Goal: Information Seeking & Learning: Learn about a topic

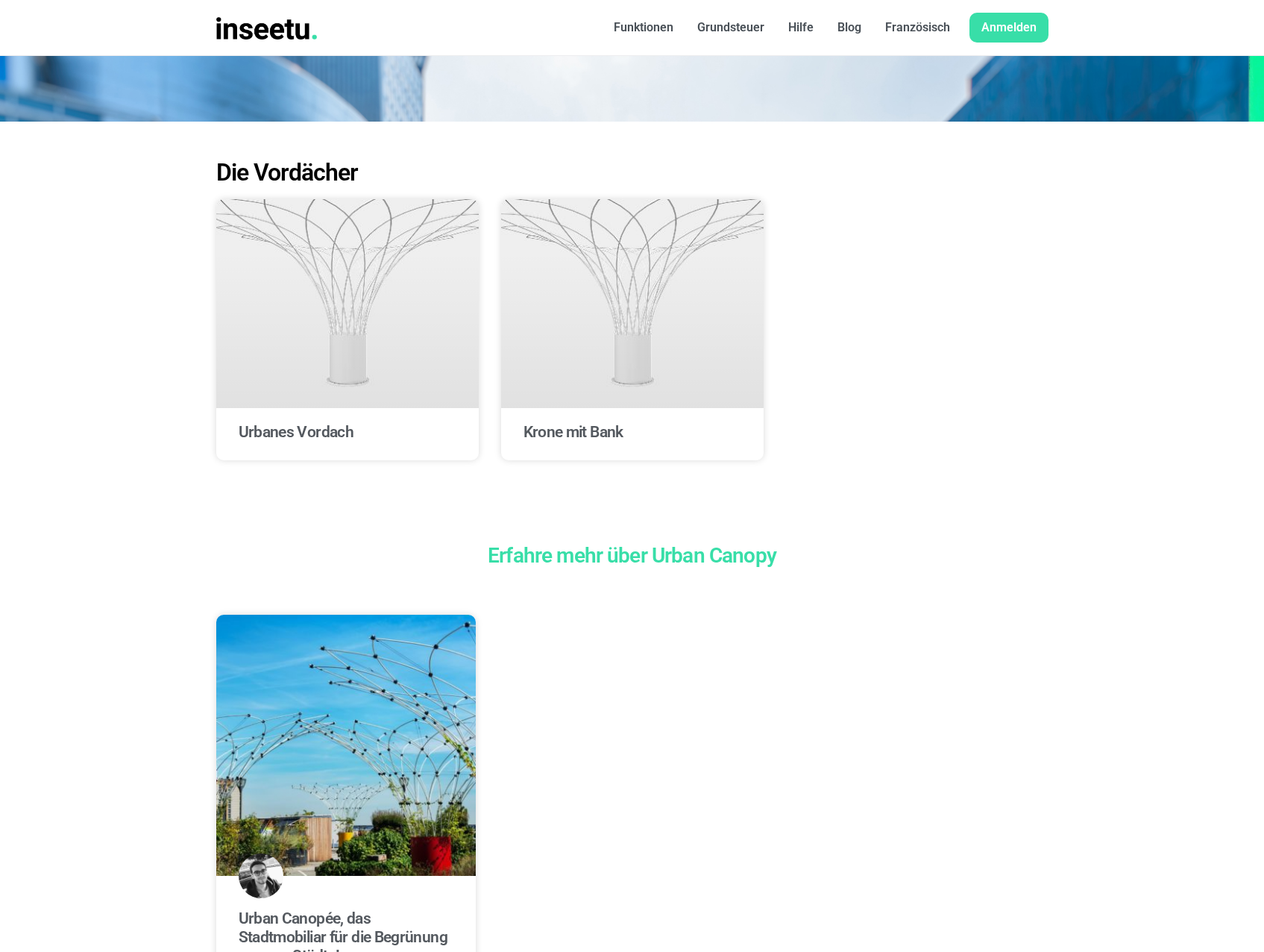
scroll to position [149, 0]
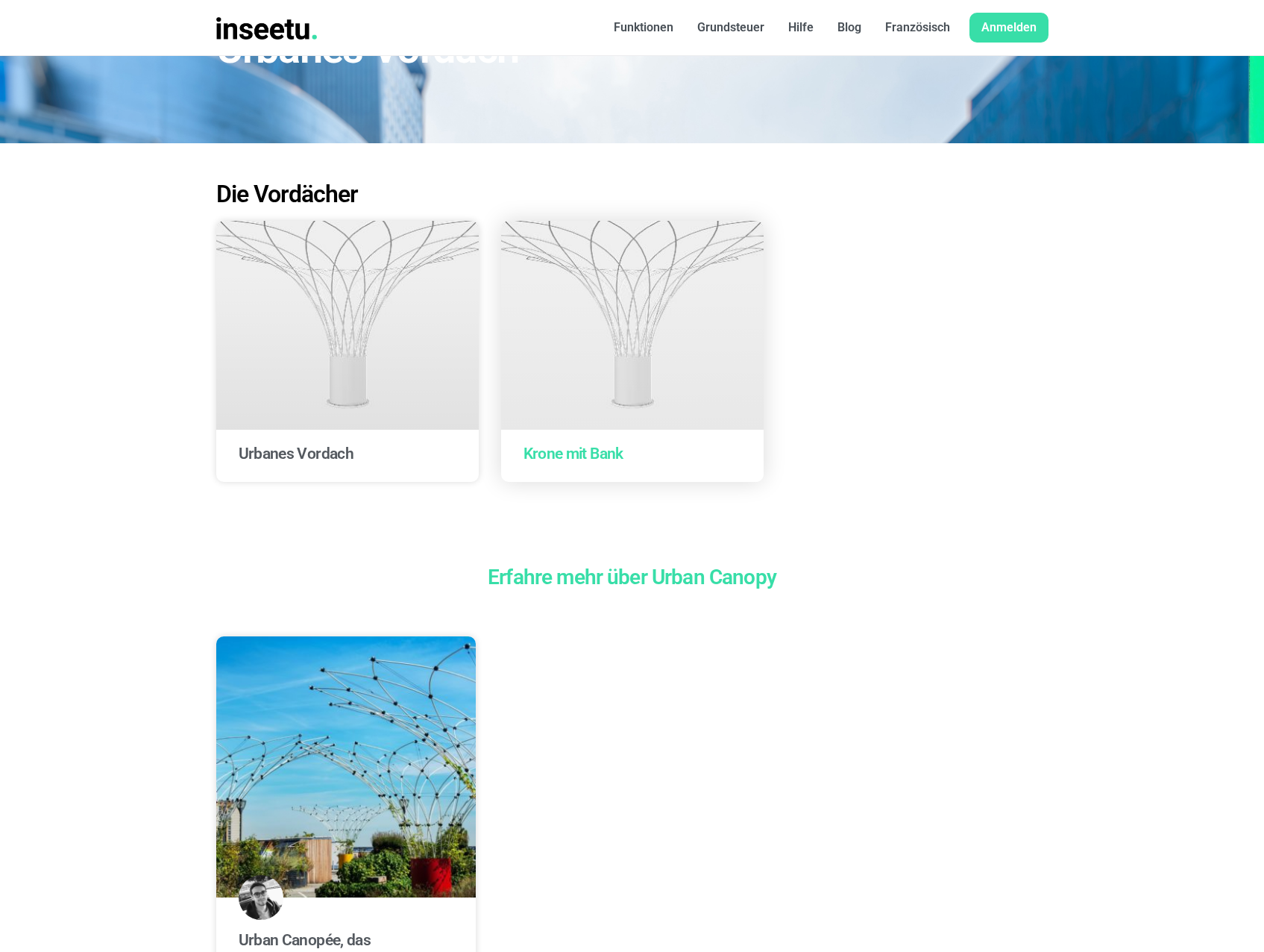
click at [607, 454] on link "Krone mit Bank" at bounding box center [573, 453] width 100 height 18
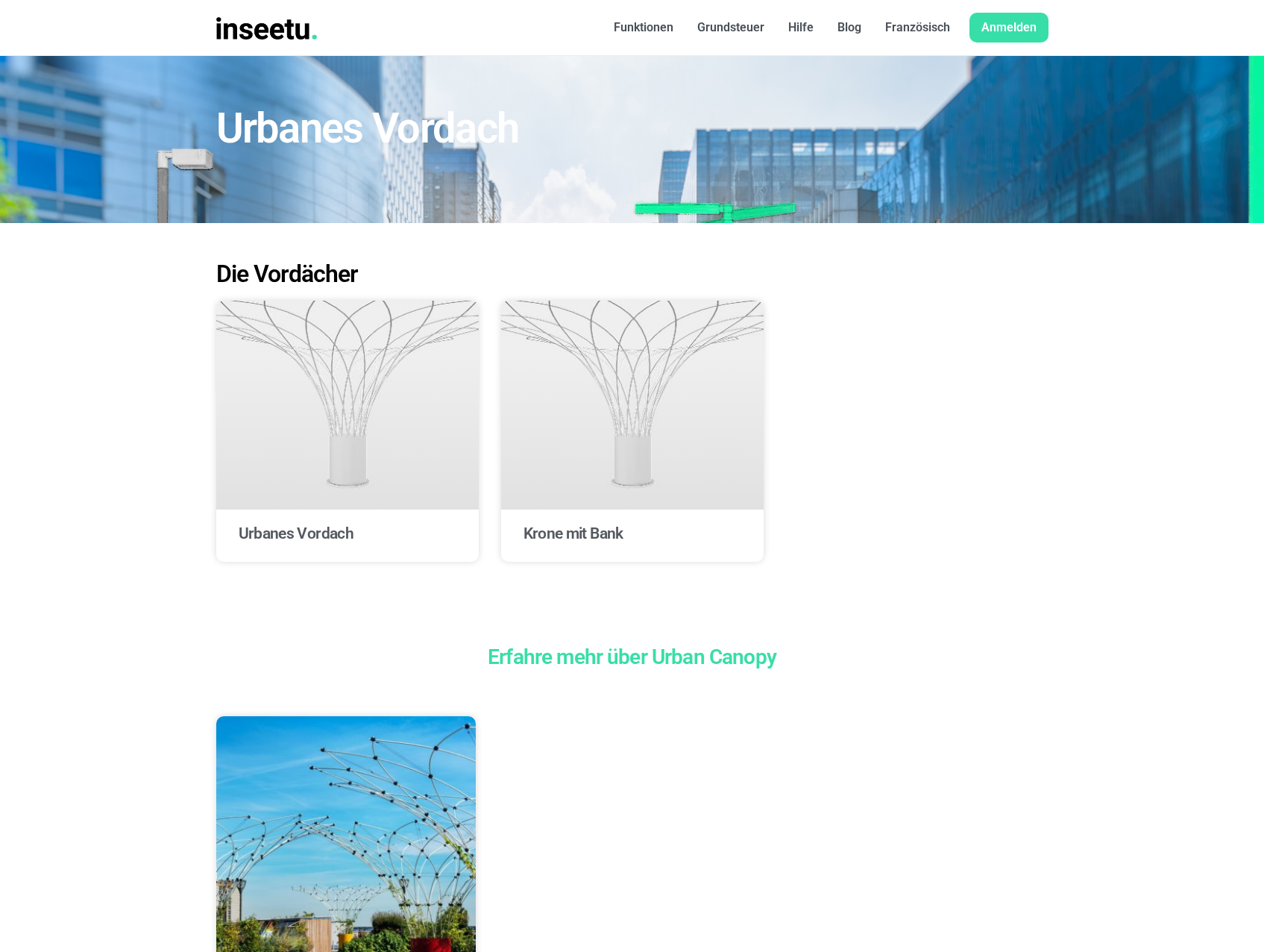
scroll to position [0, 0]
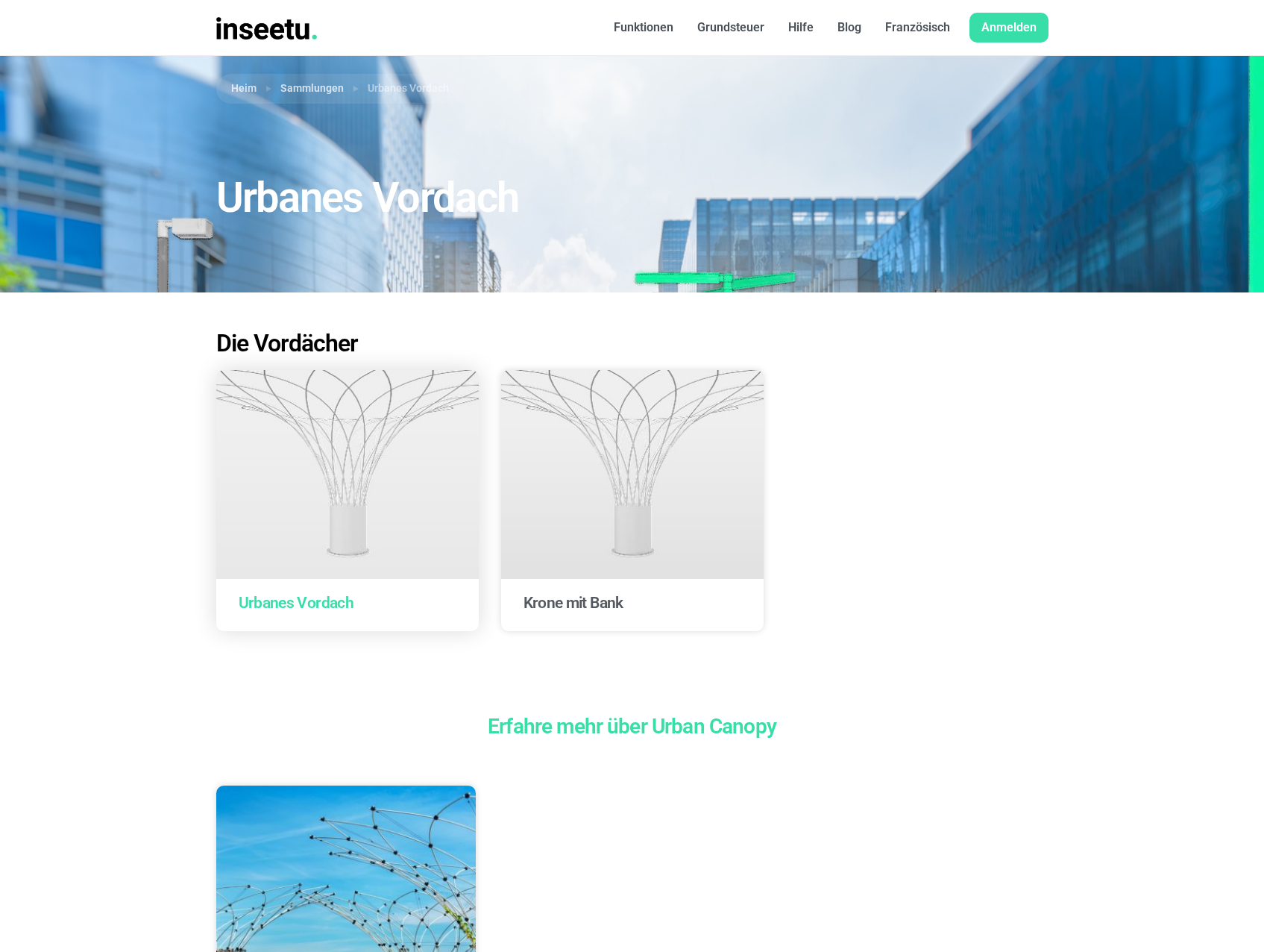
click at [317, 607] on link "Urbanes Vordach" at bounding box center [296, 602] width 115 height 18
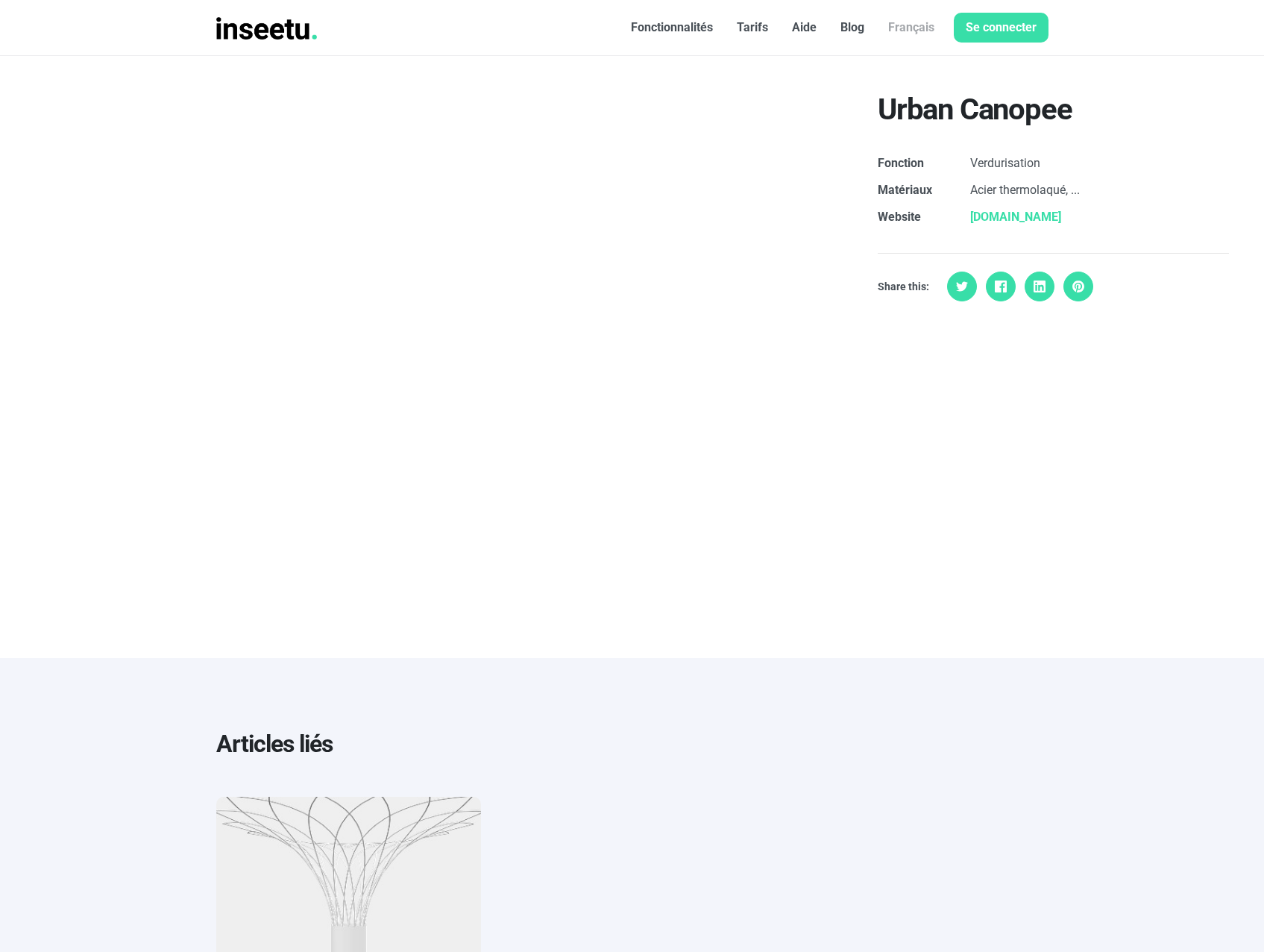
click at [999, 216] on link "urbancanopee.com" at bounding box center [1016, 216] width 91 height 14
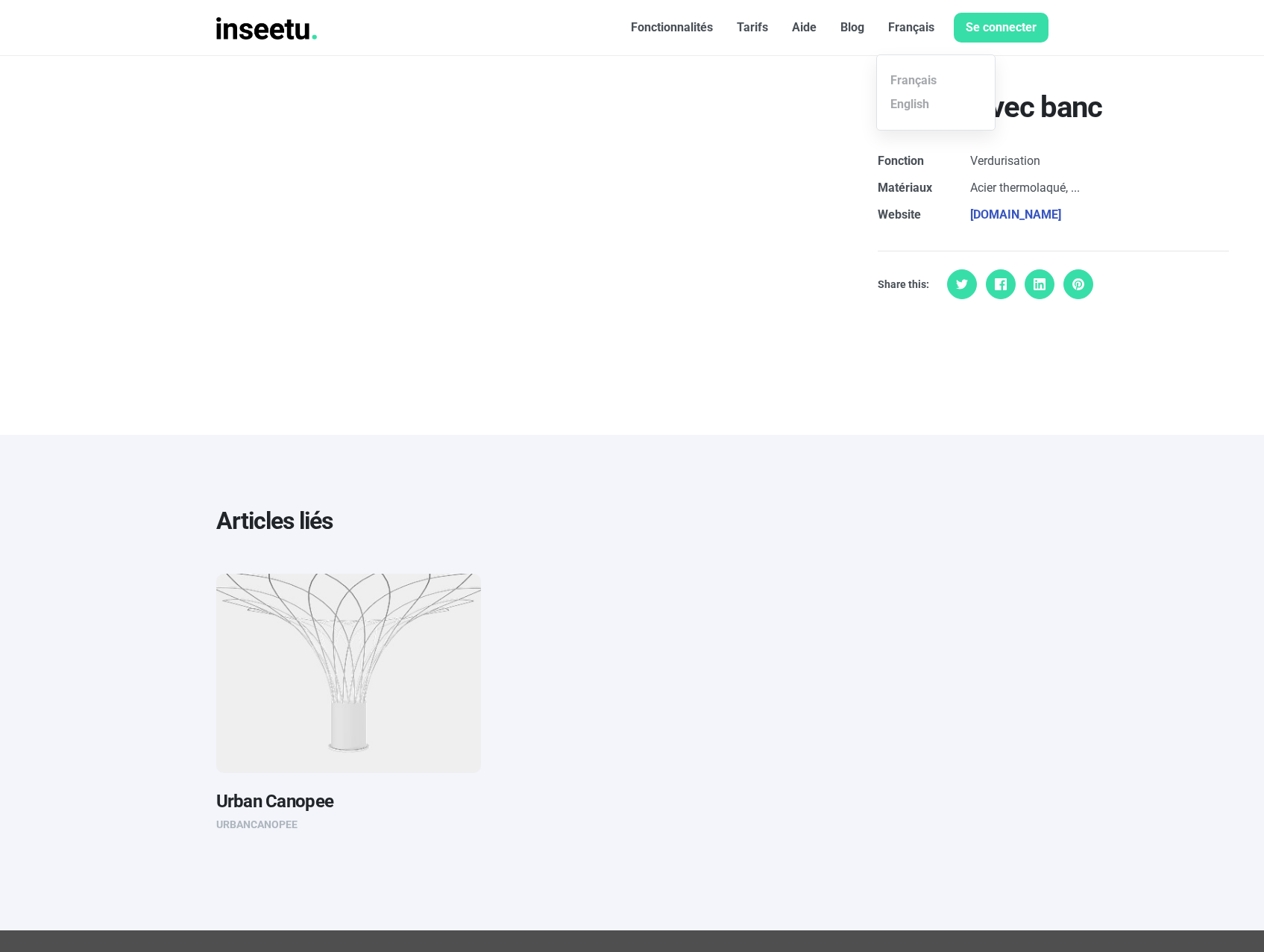
scroll to position [224, 0]
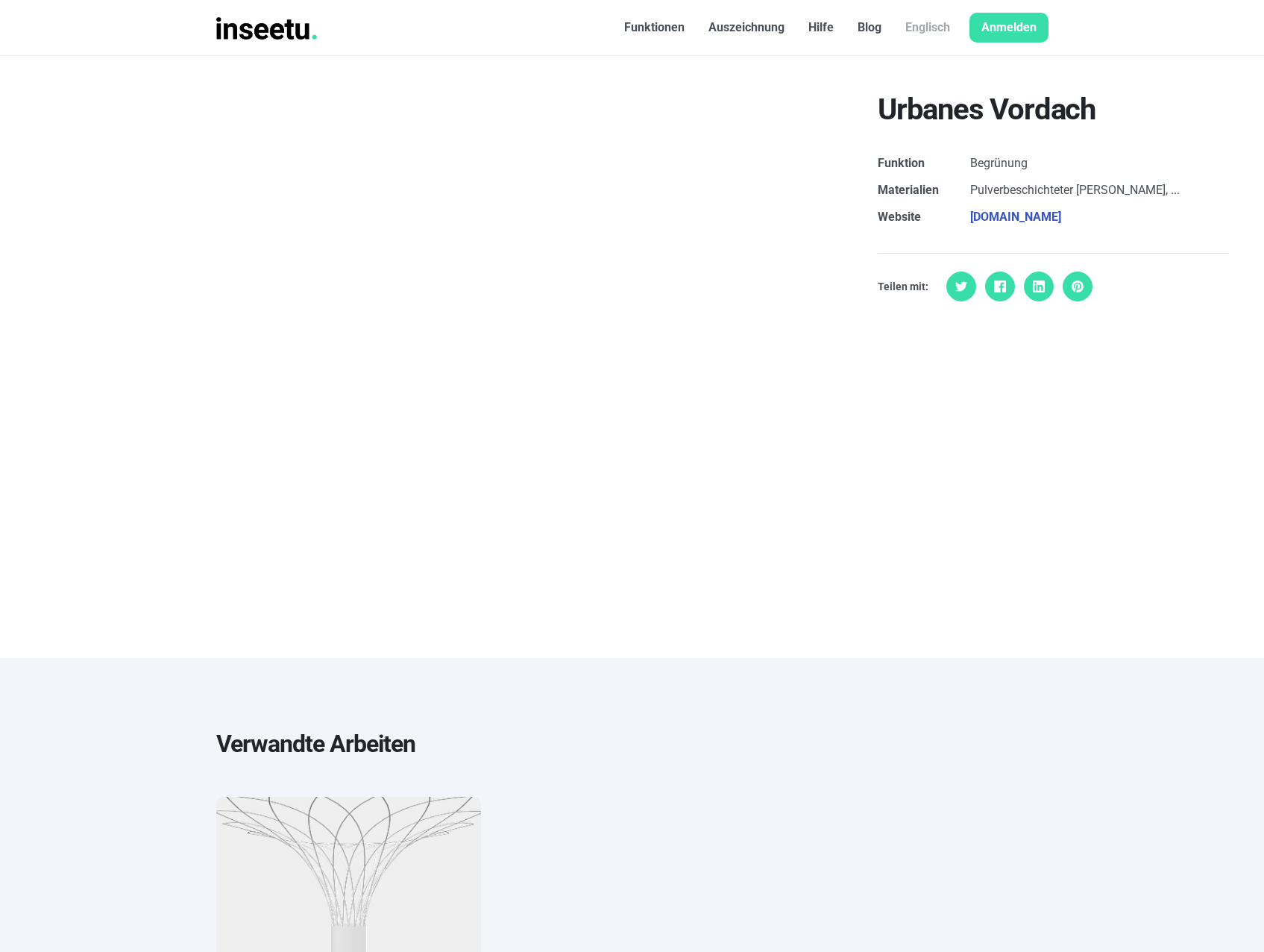
click at [996, 28] on font "Anmelden" at bounding box center [1009, 28] width 55 height 14
